Goal: Task Accomplishment & Management: Use online tool/utility

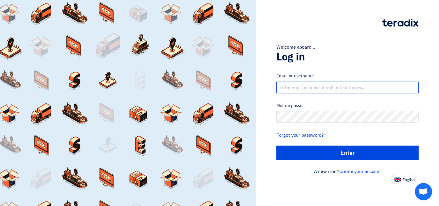
click at [326, 86] on input "text" at bounding box center [347, 87] width 142 height 11
type input "sales@protossme.com"
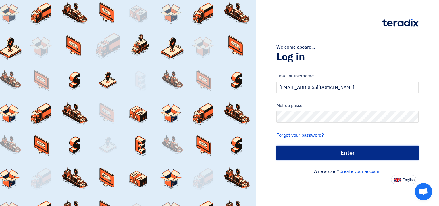
click at [357, 155] on input "الدخول" at bounding box center [347, 152] width 142 height 14
type input "Sign in"
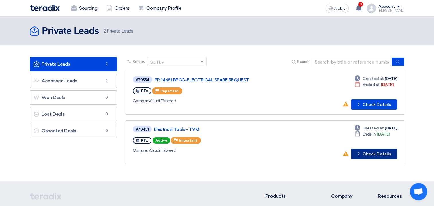
click at [367, 154] on font "Check Details" at bounding box center [377, 154] width 28 height 4
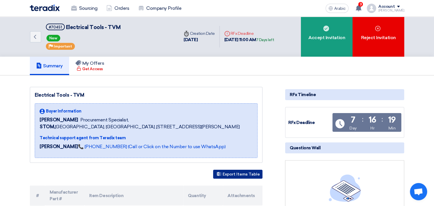
click at [240, 176] on font "Export Items Table" at bounding box center [241, 173] width 37 height 5
click at [243, 178] on button "Export Items Table" at bounding box center [237, 173] width 49 height 9
